Goal: Task Accomplishment & Management: Complete application form

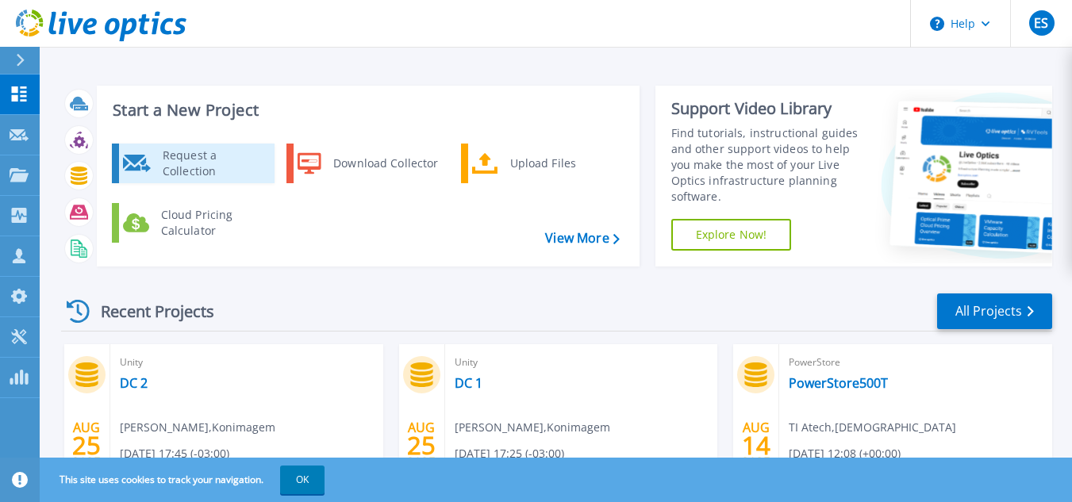
click at [217, 162] on div "Request a Collection" at bounding box center [213, 164] width 116 height 32
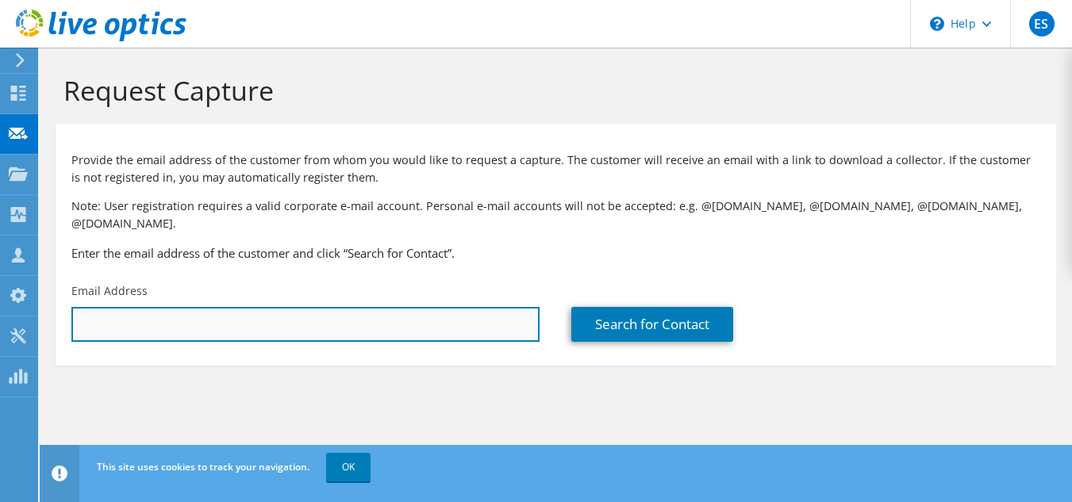
click at [347, 307] on input "text" at bounding box center [305, 324] width 468 height 35
paste input "[PERSON_NAME][EMAIL_ADDRESS][DOMAIN_NAME]"
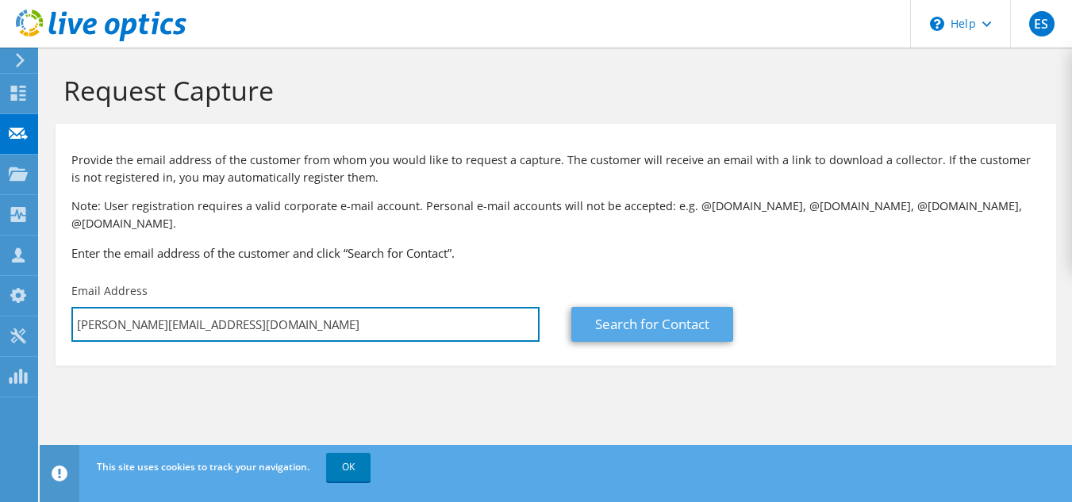
type input "[PERSON_NAME][EMAIL_ADDRESS][DOMAIN_NAME]"
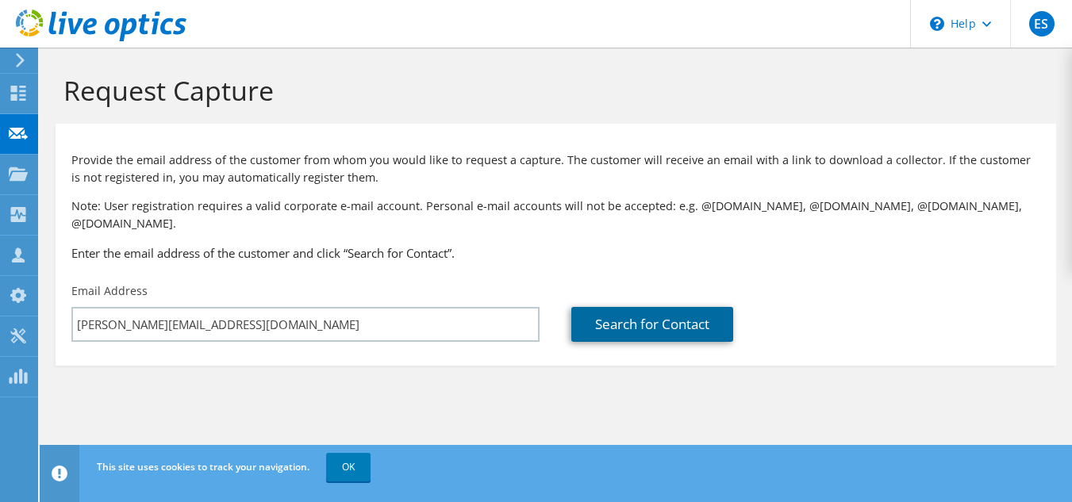
click at [639, 313] on link "Search for Contact" at bounding box center [652, 324] width 162 height 35
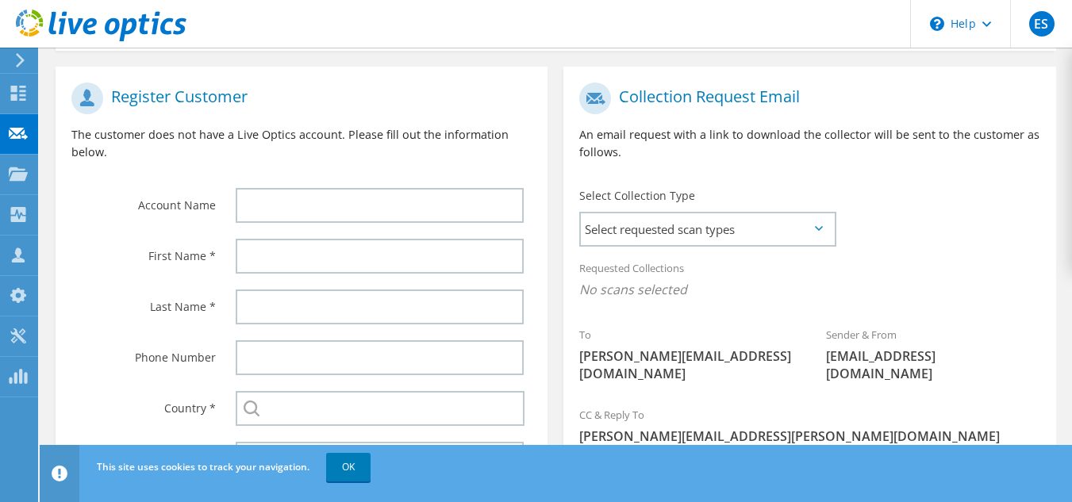
scroll to position [317, 0]
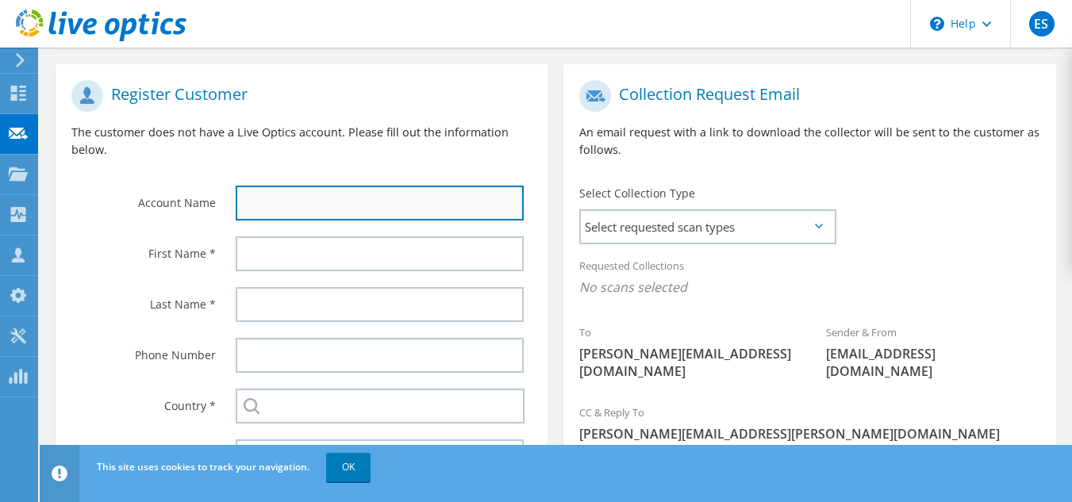
click at [307, 188] on input "text" at bounding box center [380, 203] width 289 height 35
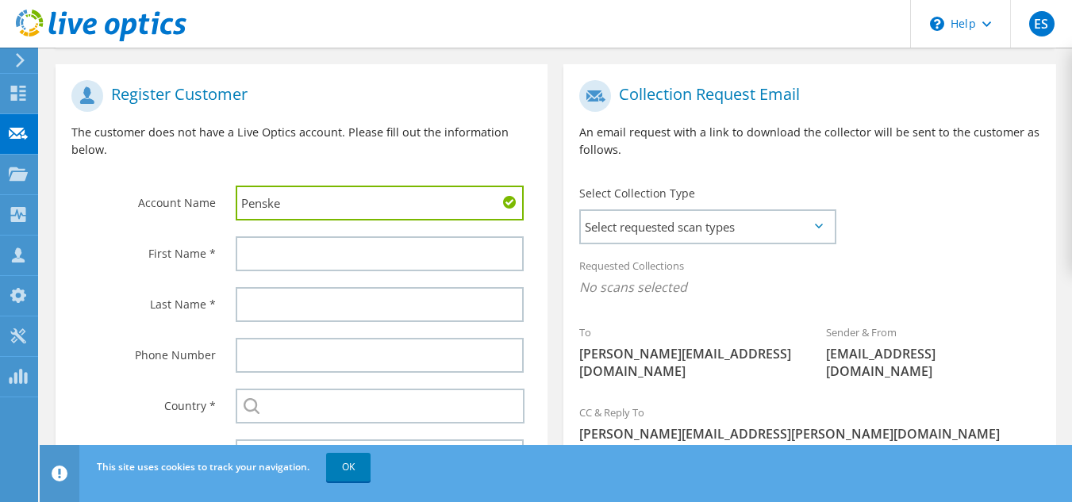
type input "Penske"
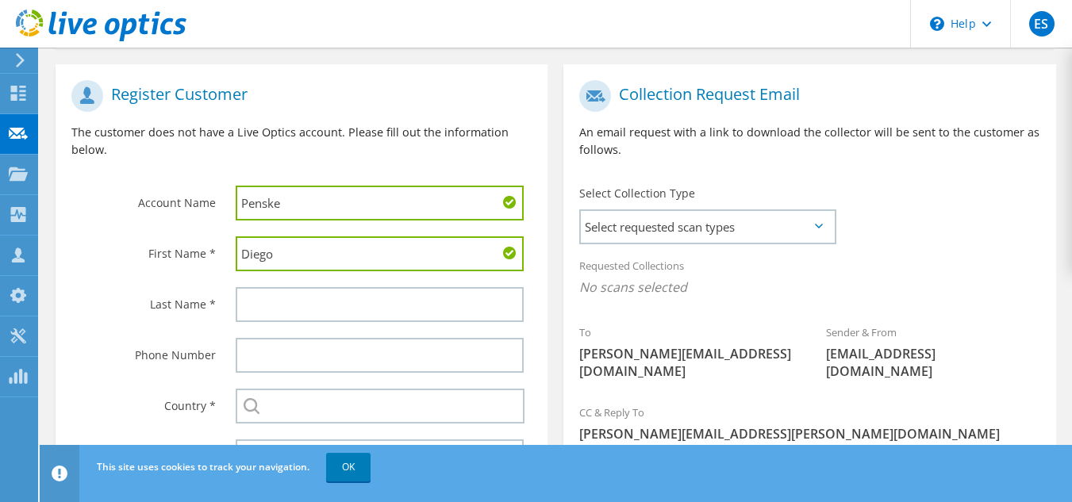
type input "Diego"
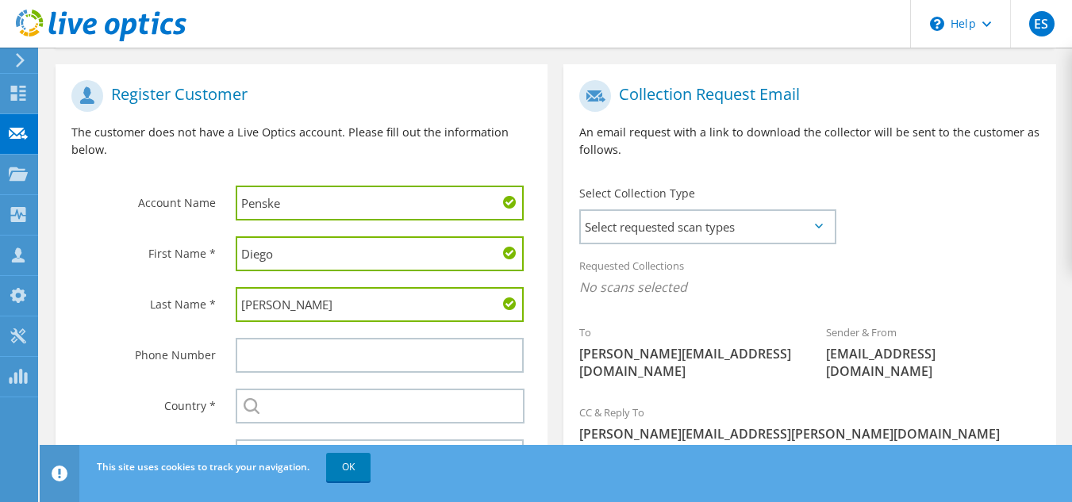
type input "[PERSON_NAME]"
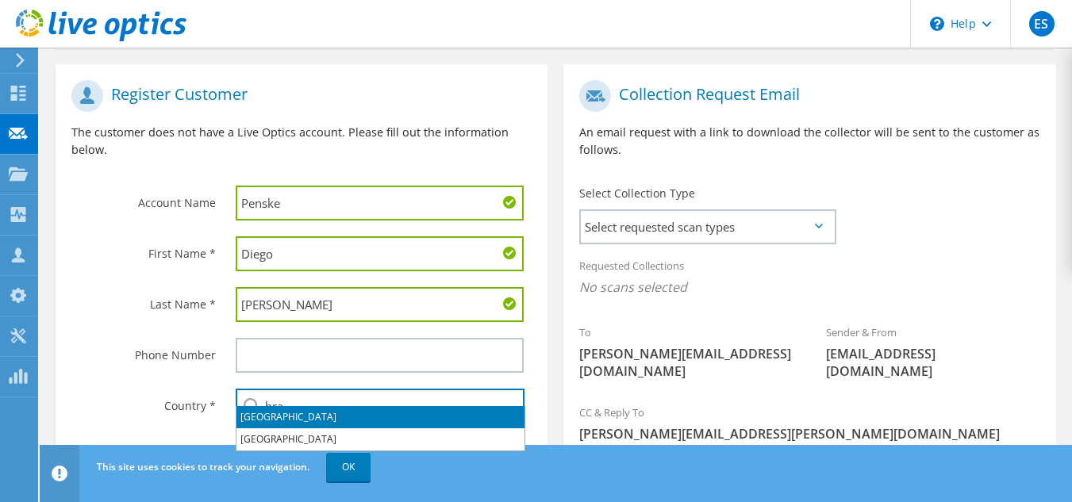
click at [253, 419] on li "[GEOGRAPHIC_DATA]" at bounding box center [380, 417] width 288 height 22
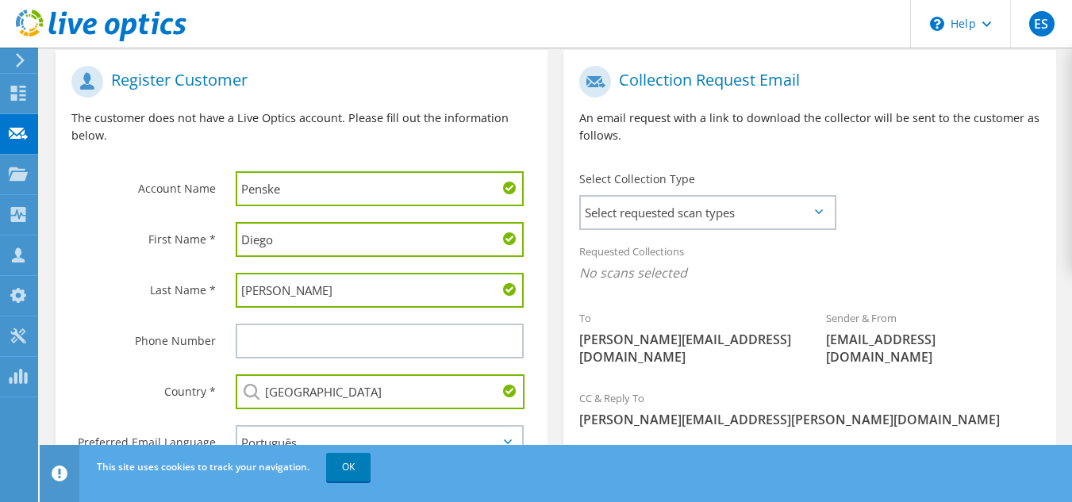
scroll to position [242, 0]
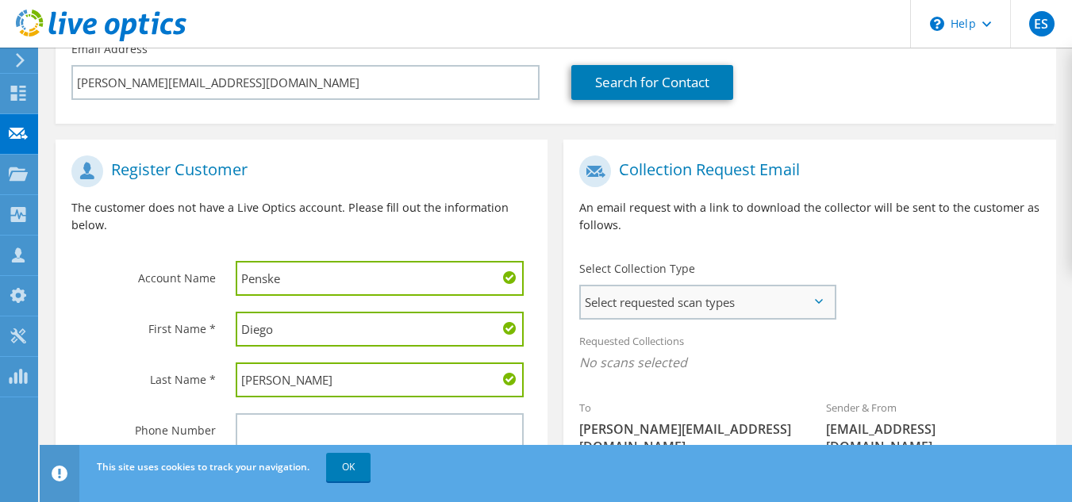
type input "[GEOGRAPHIC_DATA]"
click at [758, 286] on span "Select requested scan types" at bounding box center [707, 302] width 253 height 32
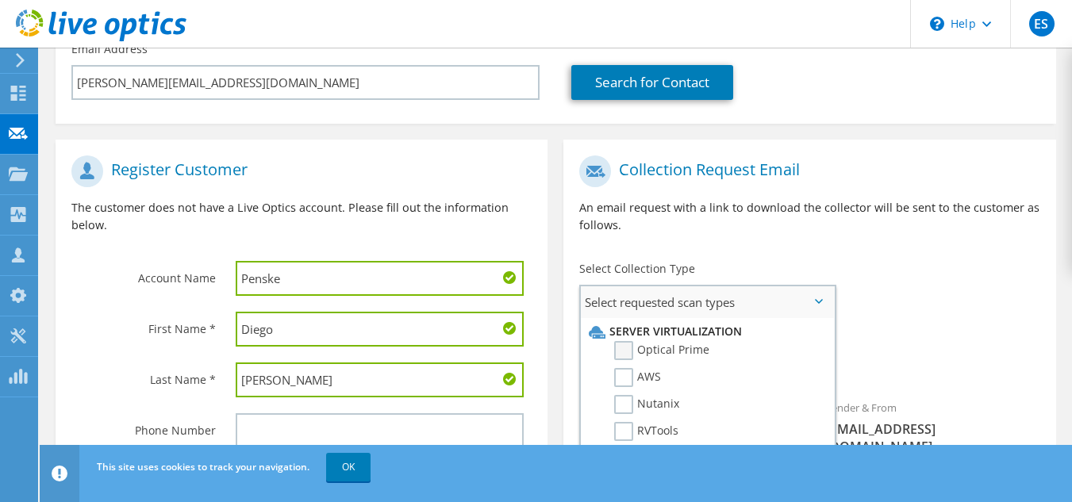
click at [619, 341] on label "Optical Prime" at bounding box center [661, 350] width 95 height 19
click at [0, 0] on input "Optical Prime" at bounding box center [0, 0] width 0 height 0
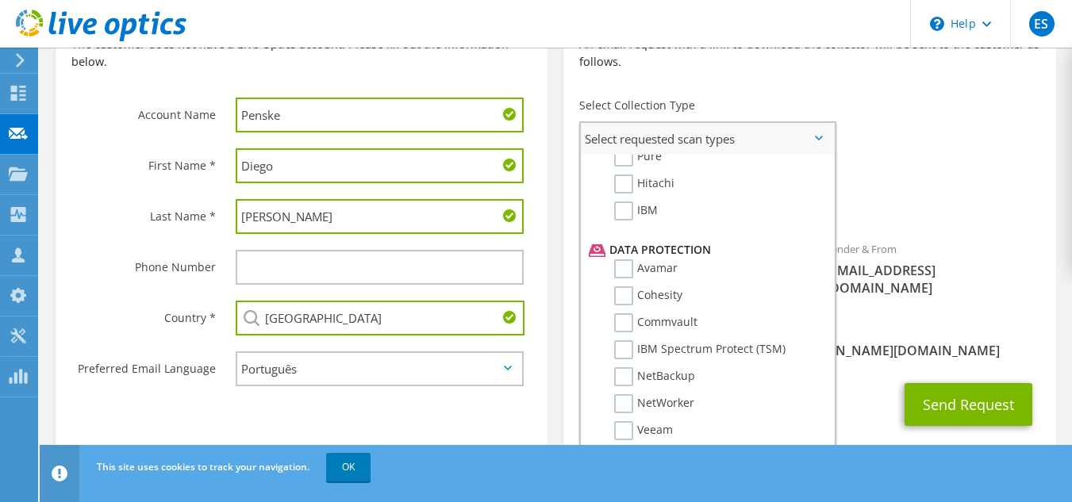
scroll to position [754, 0]
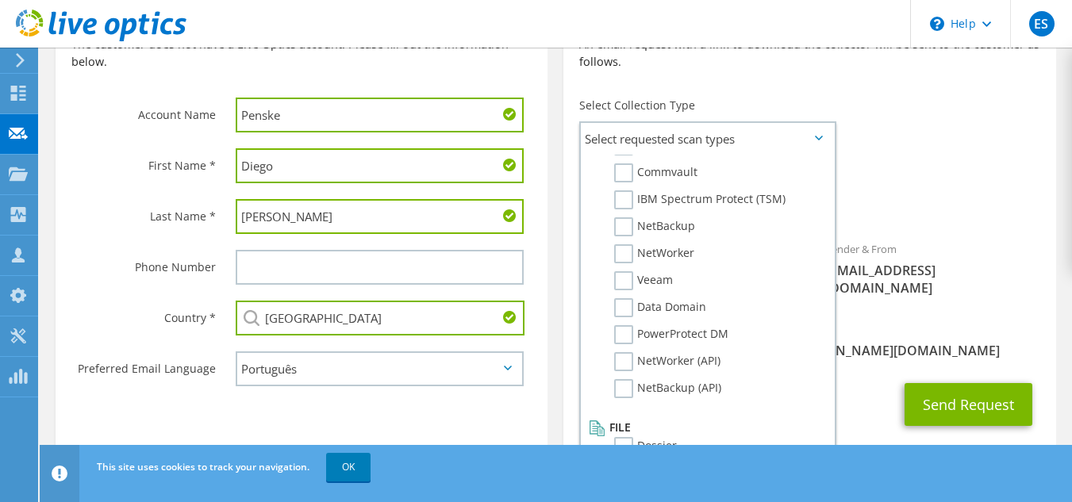
click at [906, 108] on div "To [PERSON_NAME][EMAIL_ADDRESS][DOMAIN_NAME] Sender & From [EMAIL_ADDRESS][DOMA…" at bounding box center [809, 148] width 492 height 328
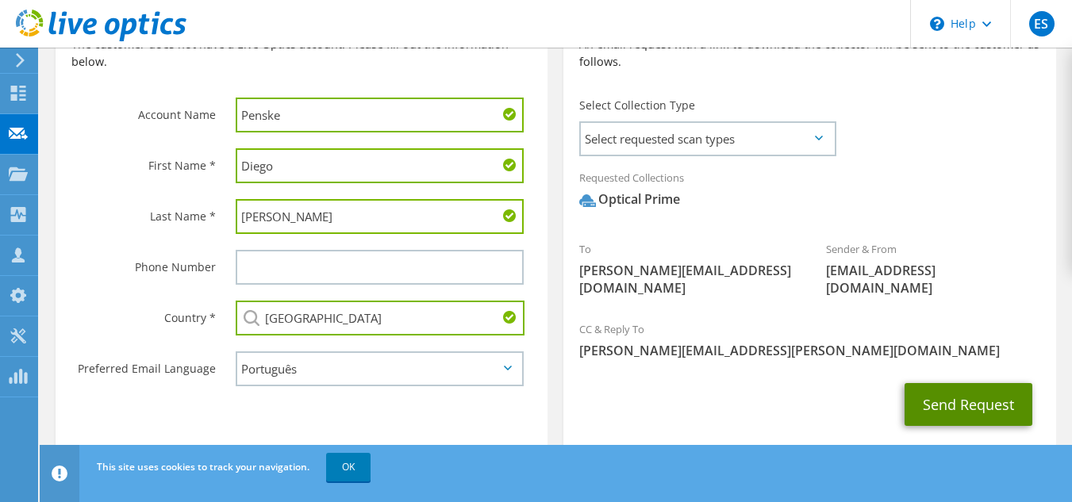
click at [960, 383] on button "Send Request" at bounding box center [968, 404] width 128 height 43
